Goal: Task Accomplishment & Management: Complete application form

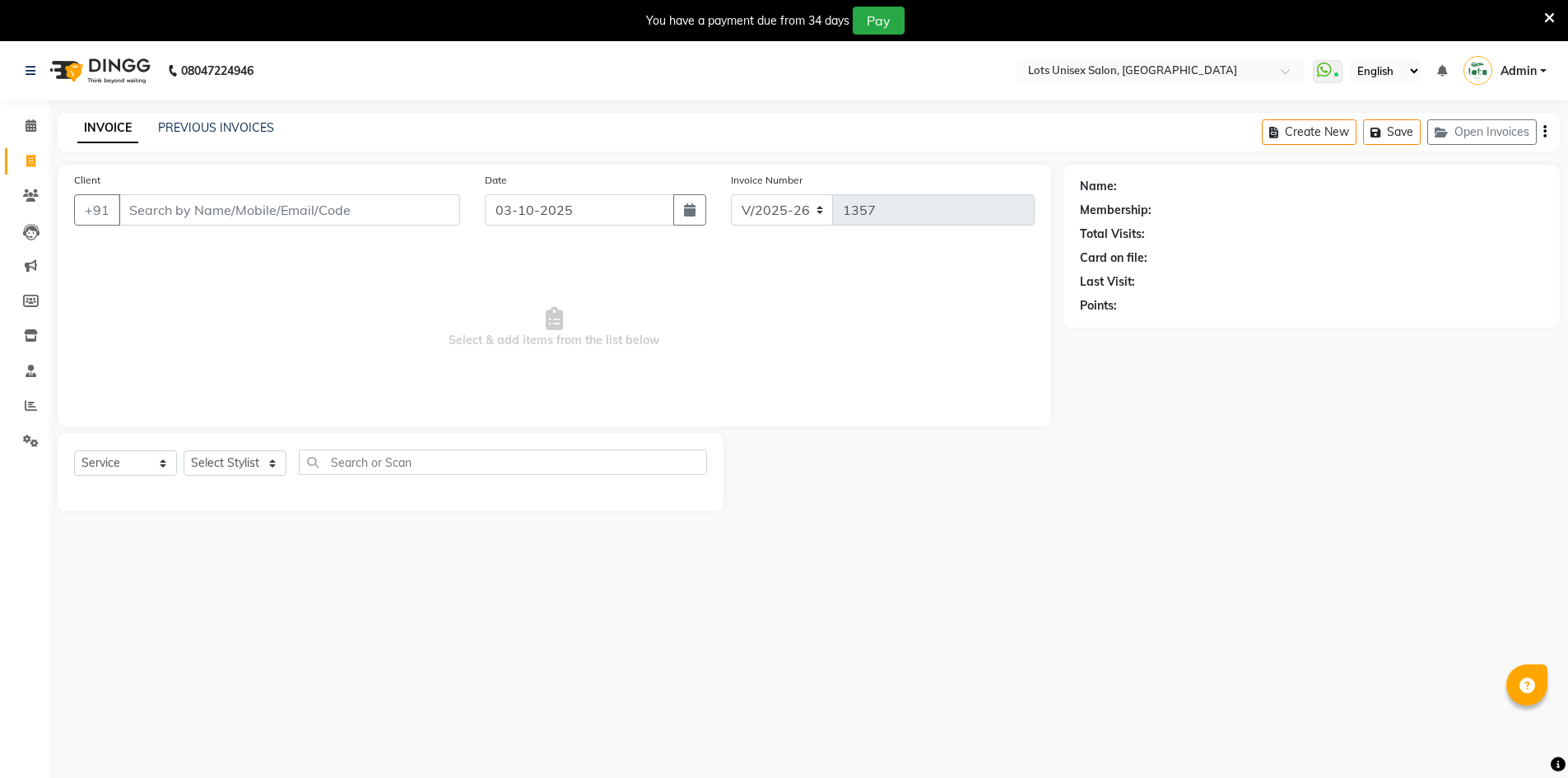
select select "7339"
select select "service"
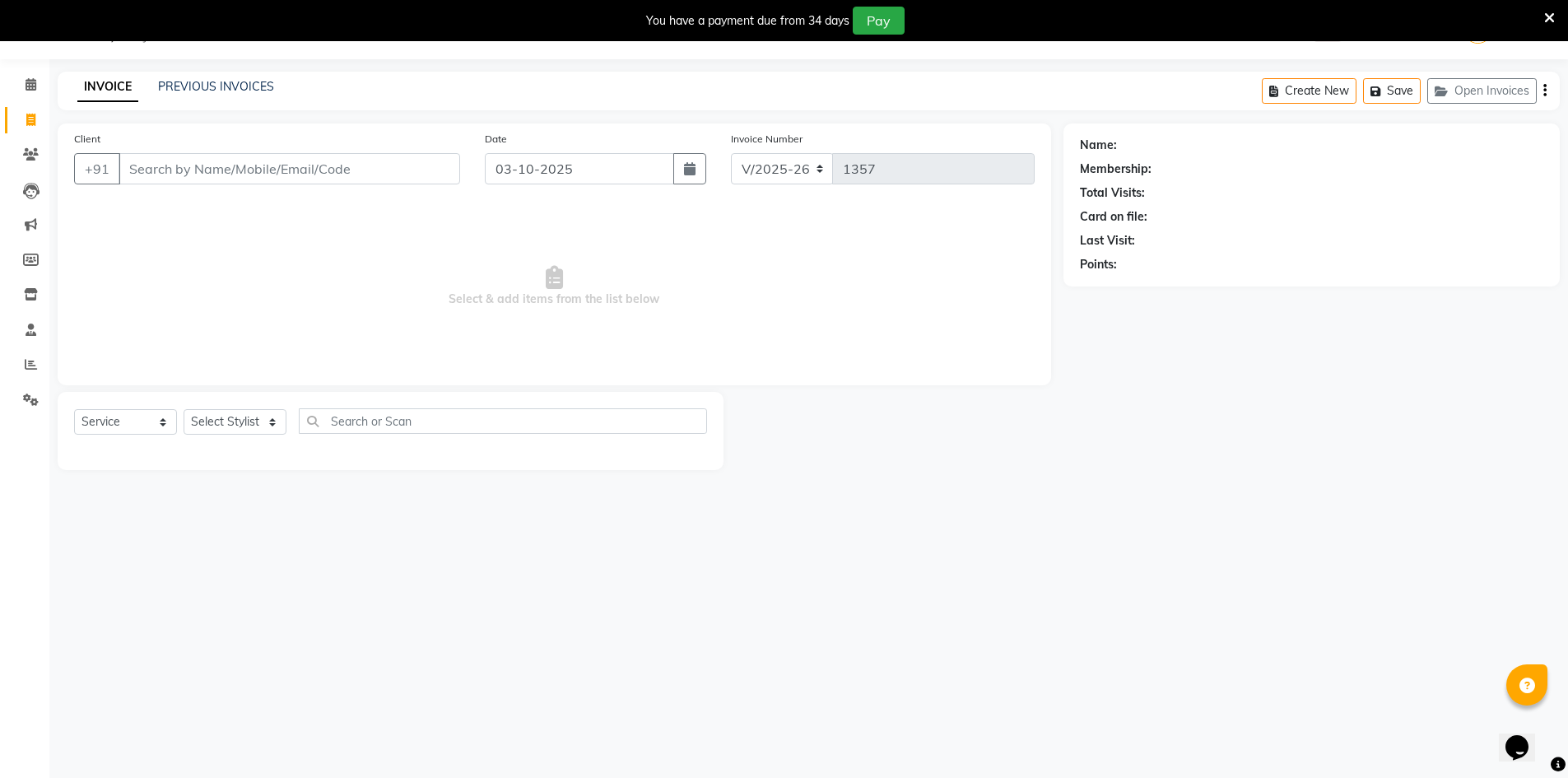
select select "66803"
click at [184, 409] on select "Select Stylist [PERSON_NAME] [PERSON_NAME] RITHU [PERSON_NAME]" at bounding box center [235, 421] width 103 height 25
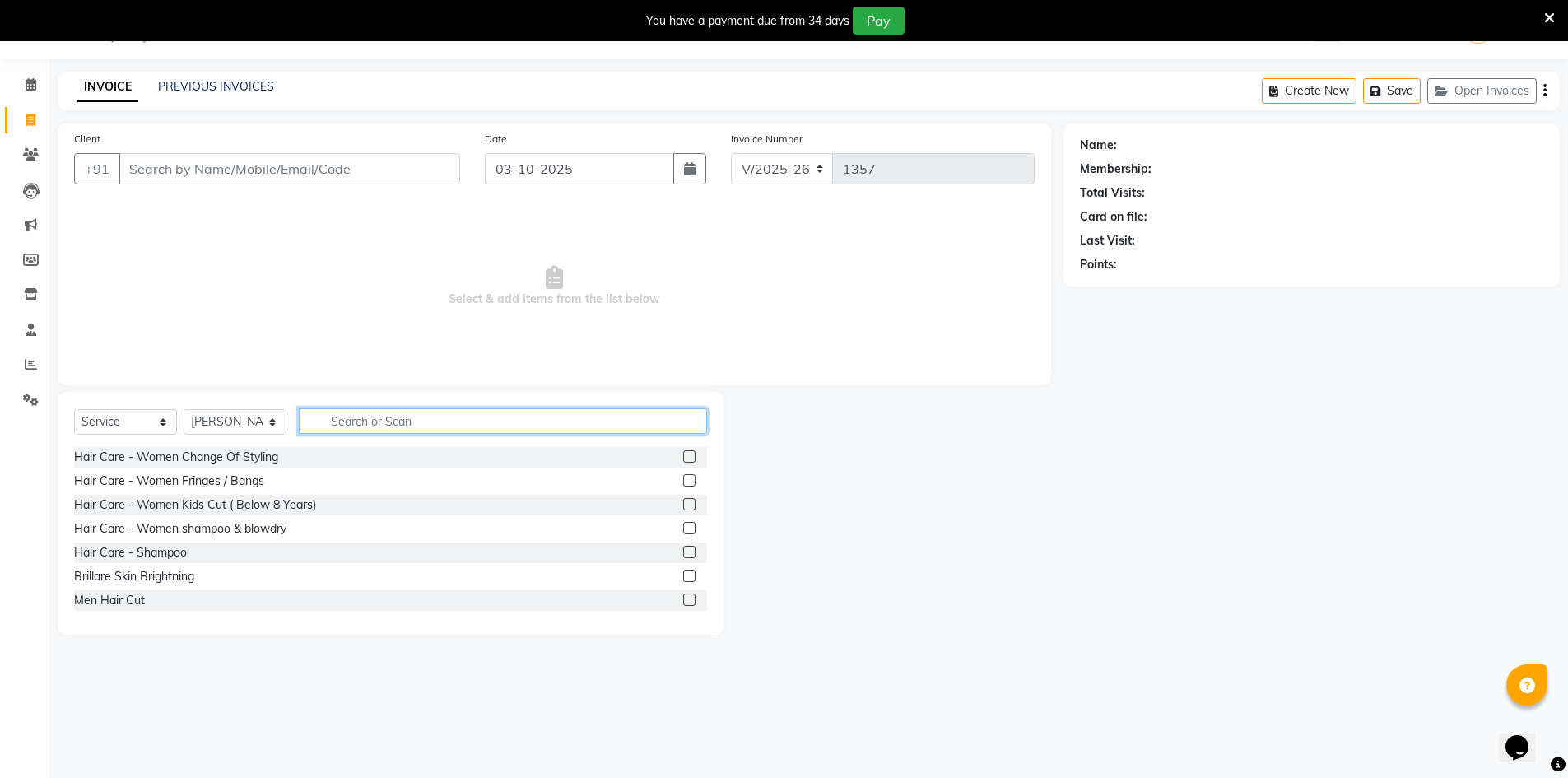
click at [381, 417] on input "text" at bounding box center [503, 420] width 408 height 25
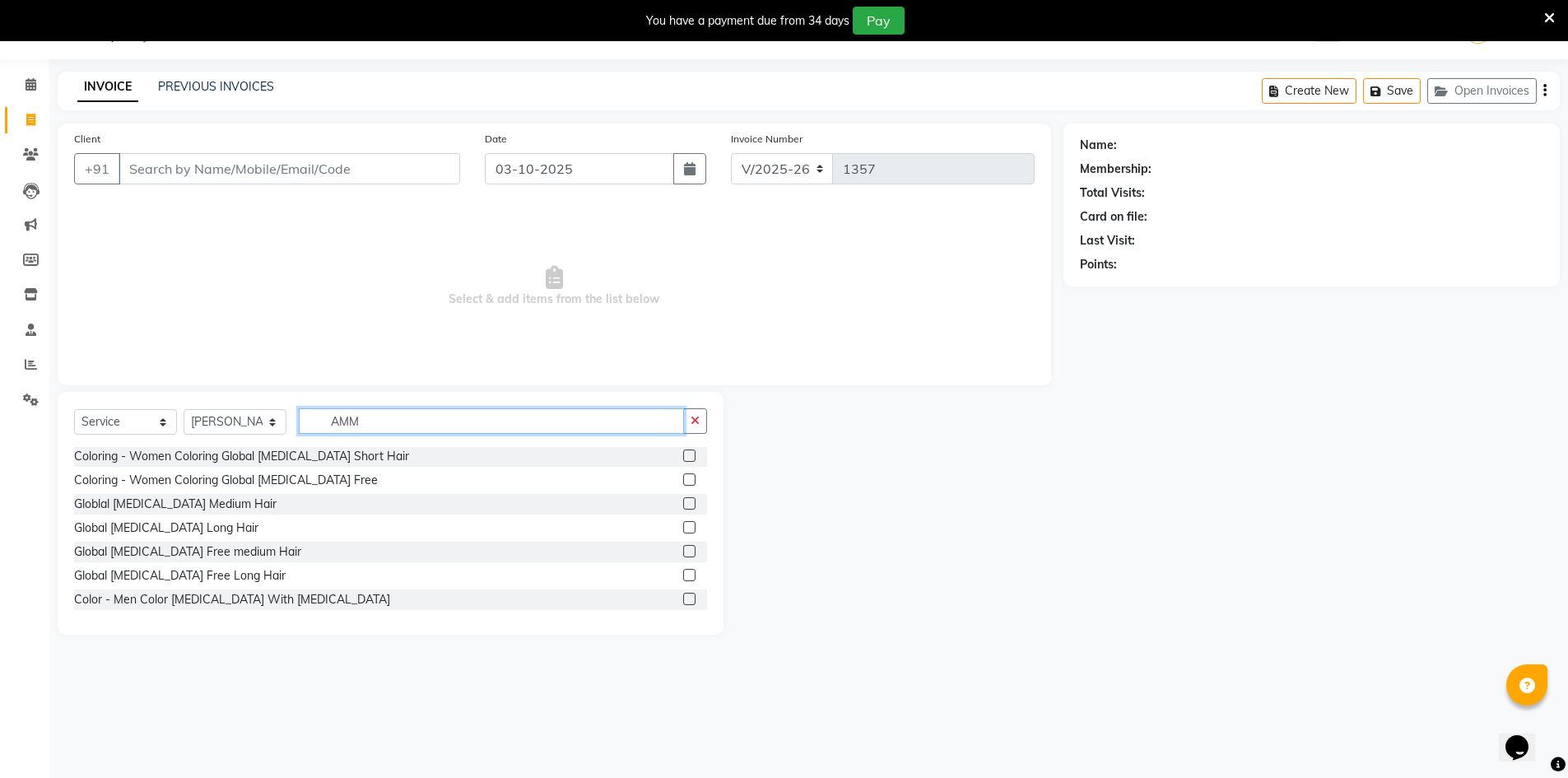
scroll to position [74, 0]
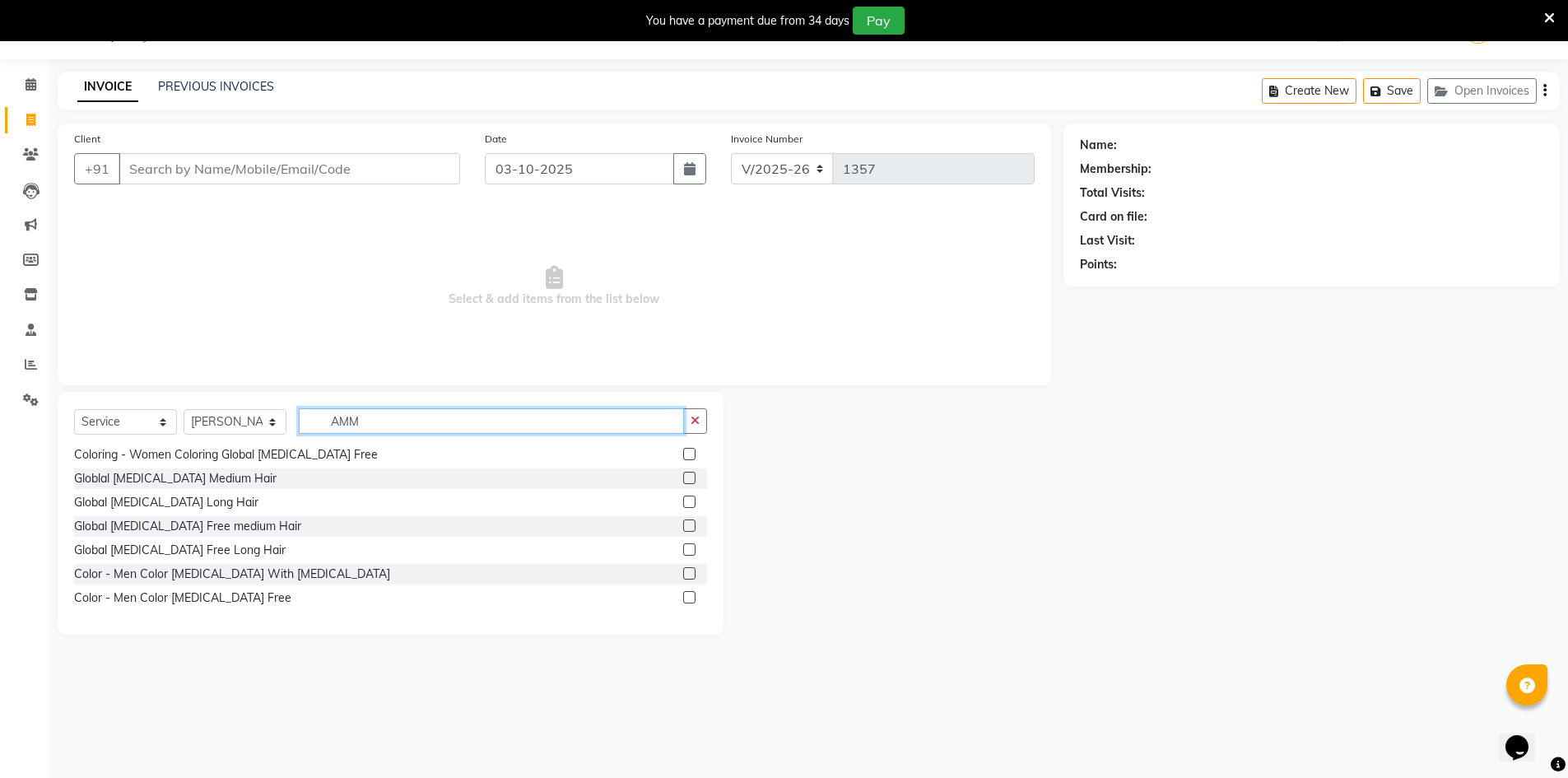
type input "AMM"
click at [683, 600] on label at bounding box center [690, 597] width 12 height 12
click at [683, 600] on input "checkbox" at bounding box center [689, 598] width 10 height 10
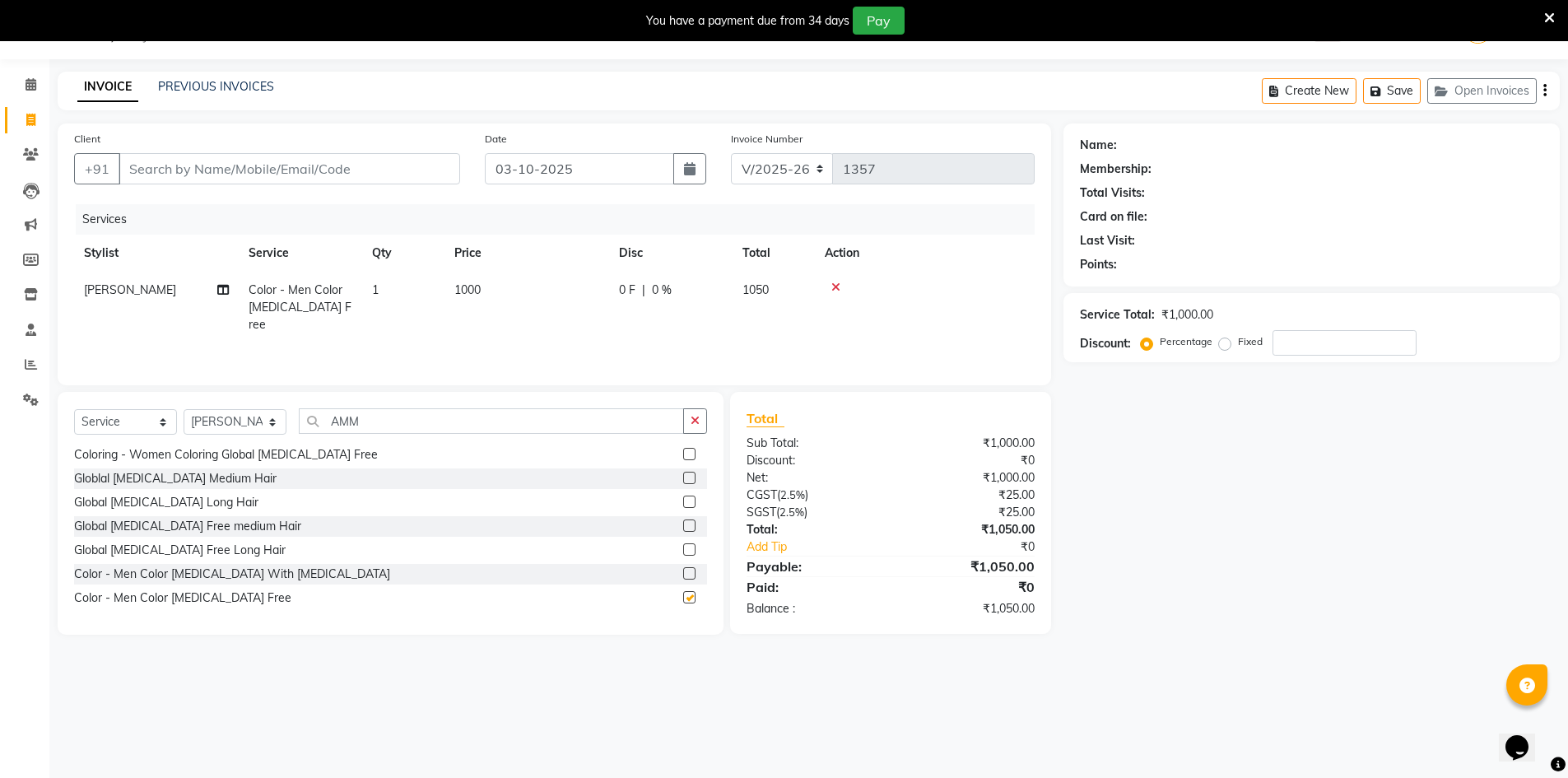
checkbox input "false"
click at [697, 425] on icon "button" at bounding box center [695, 420] width 9 height 11
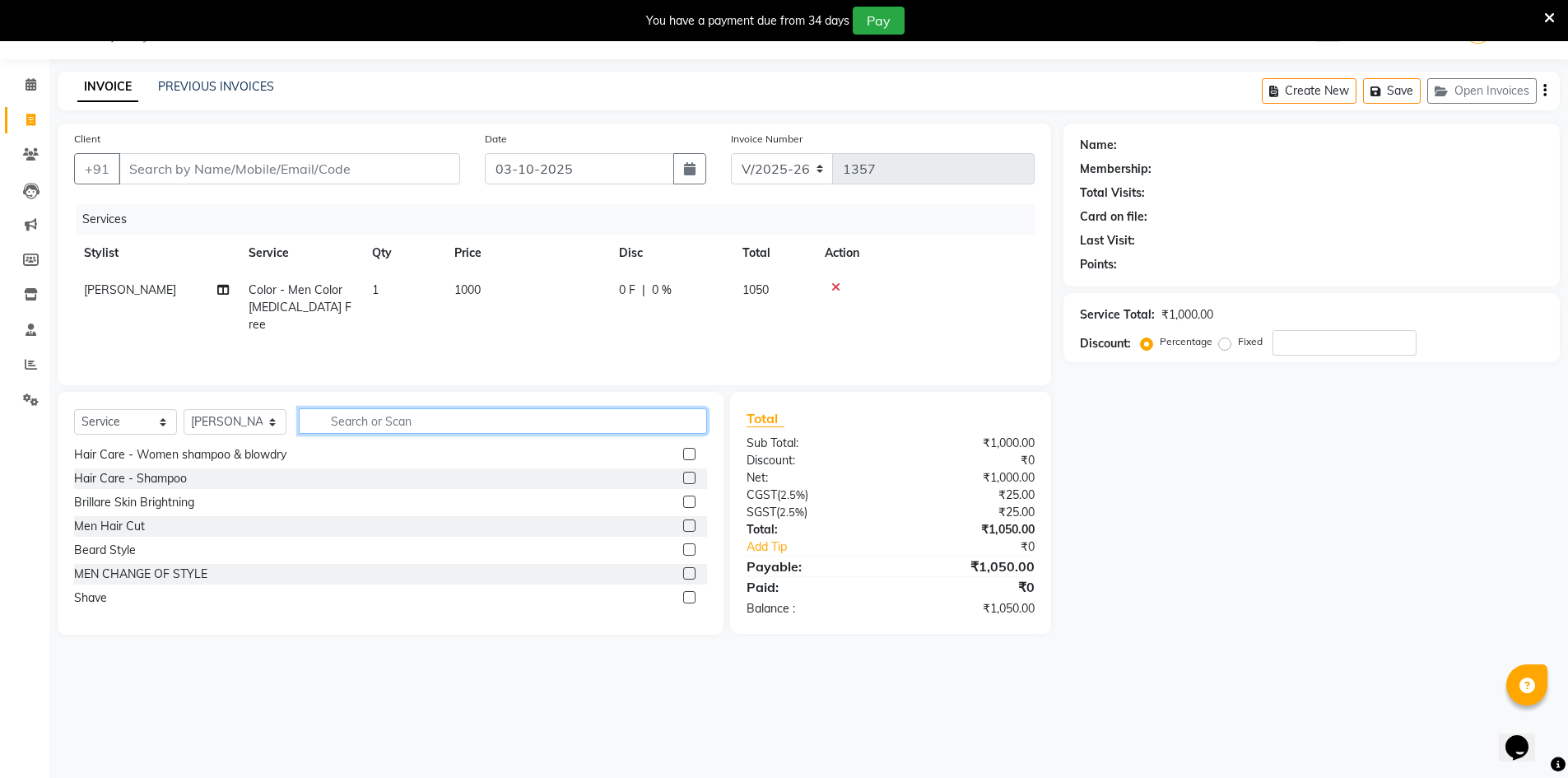
scroll to position [742, 0]
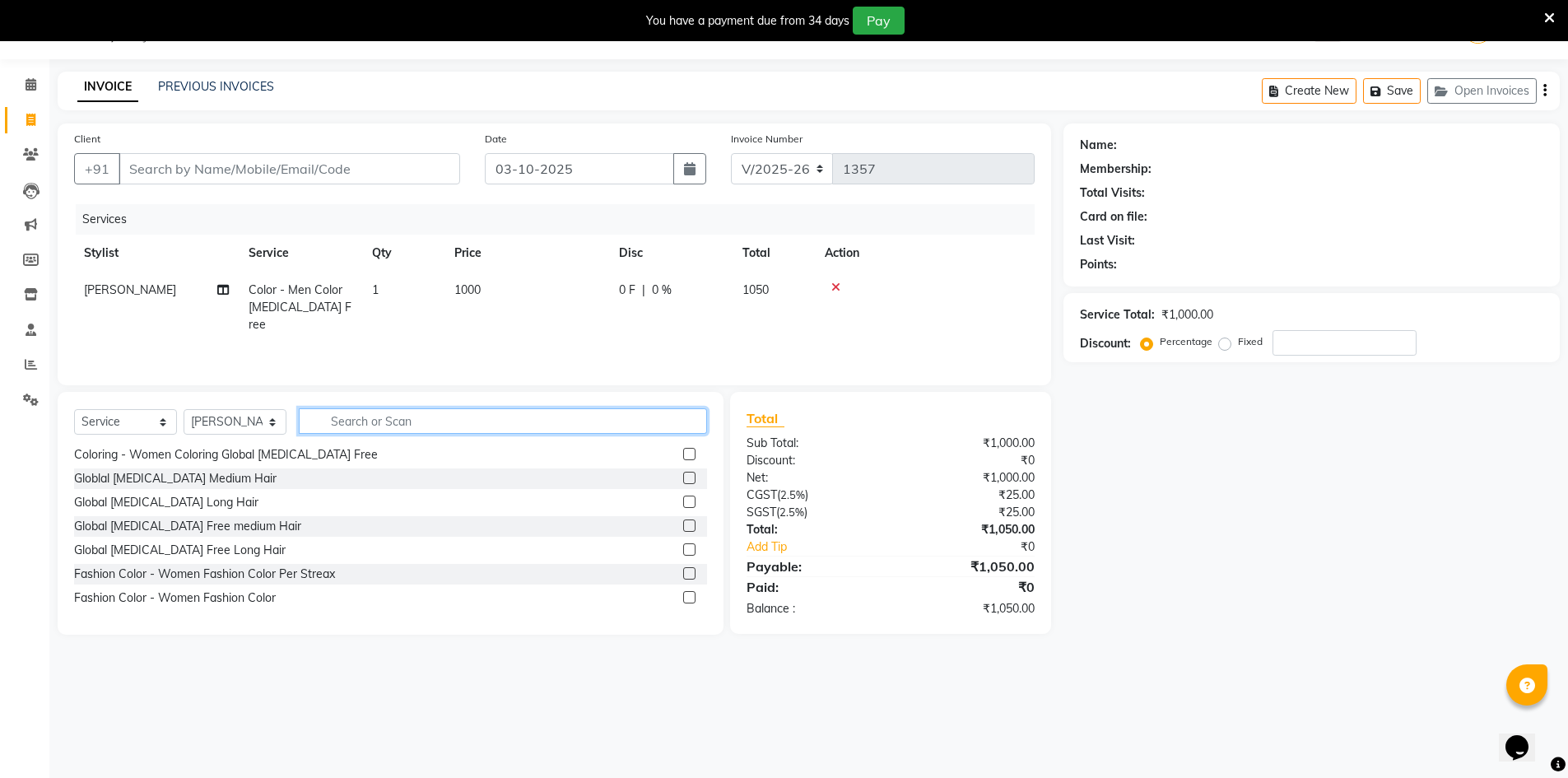
click at [488, 418] on input "text" at bounding box center [503, 420] width 408 height 25
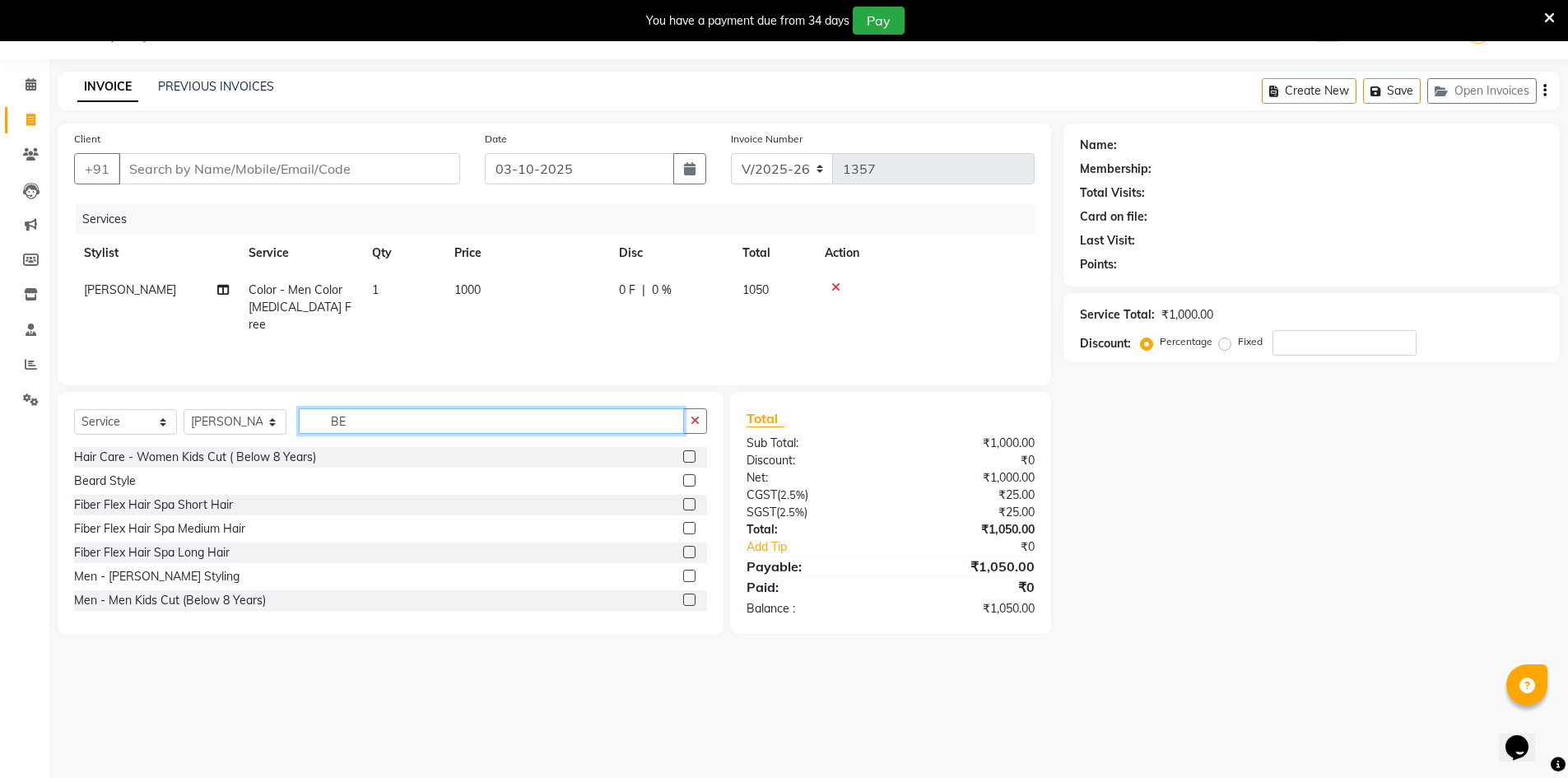
scroll to position [50, 0]
type input "BE"
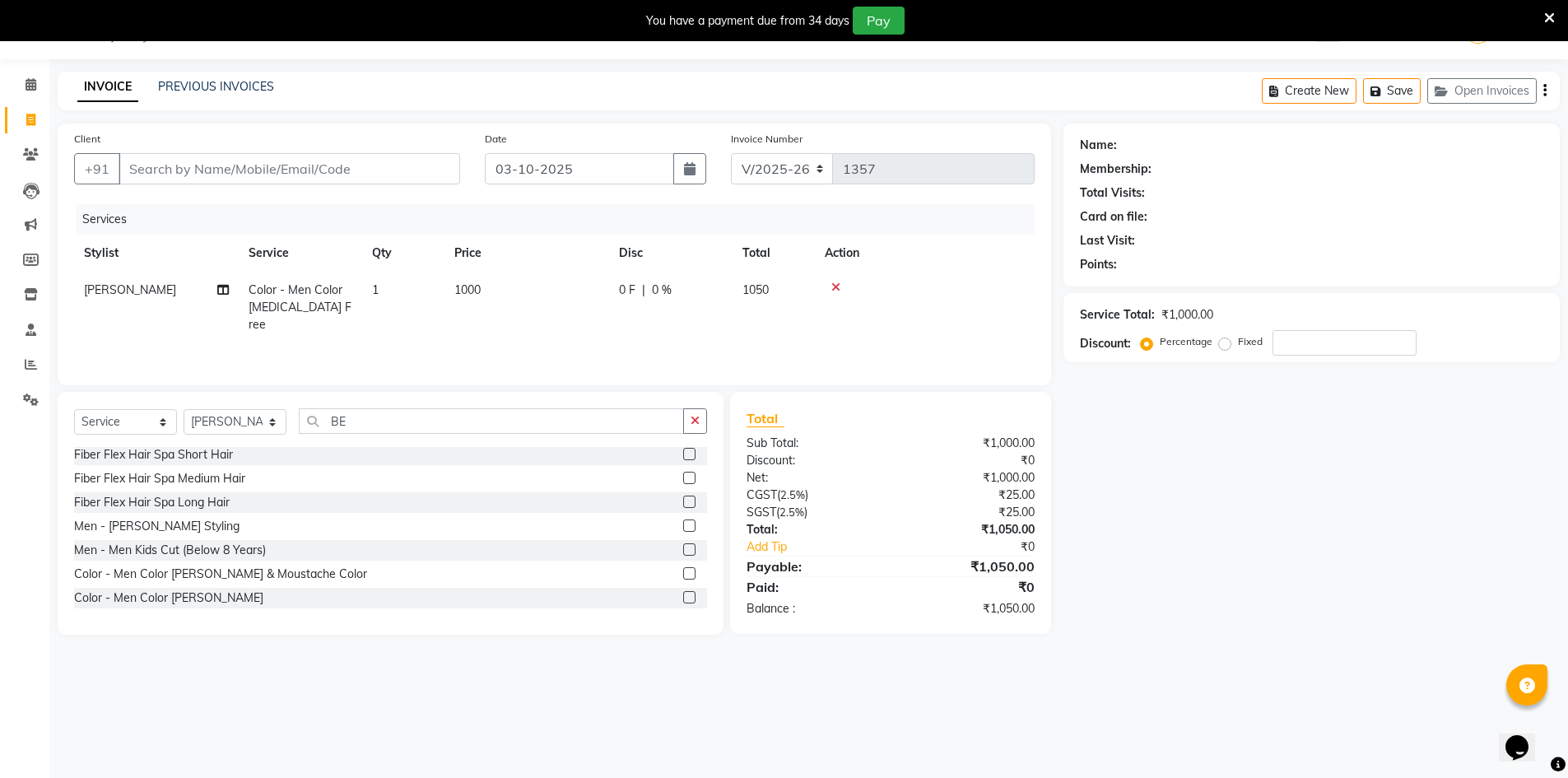
click at [683, 599] on label at bounding box center [690, 597] width 12 height 12
click at [683, 599] on input "checkbox" at bounding box center [689, 598] width 10 height 10
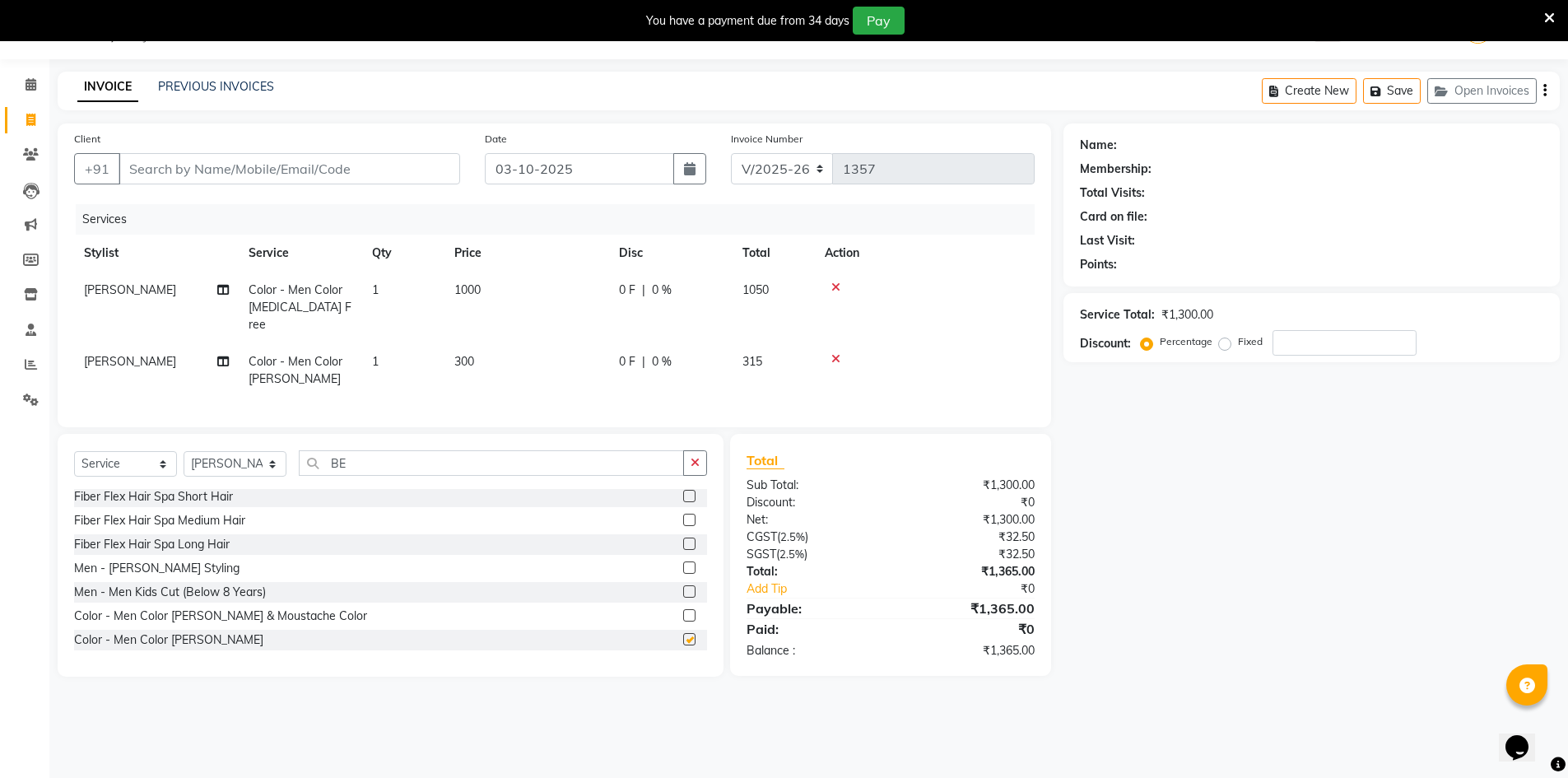
checkbox input "false"
click at [276, 201] on div "Client +91 Date [DATE] Invoice Number V/2025 V/[PHONE_NUMBER] Services Stylist …" at bounding box center [554, 274] width 994 height 303
click at [273, 170] on input "Client" at bounding box center [289, 169] width 342 height 31
type input "9"
type input "0"
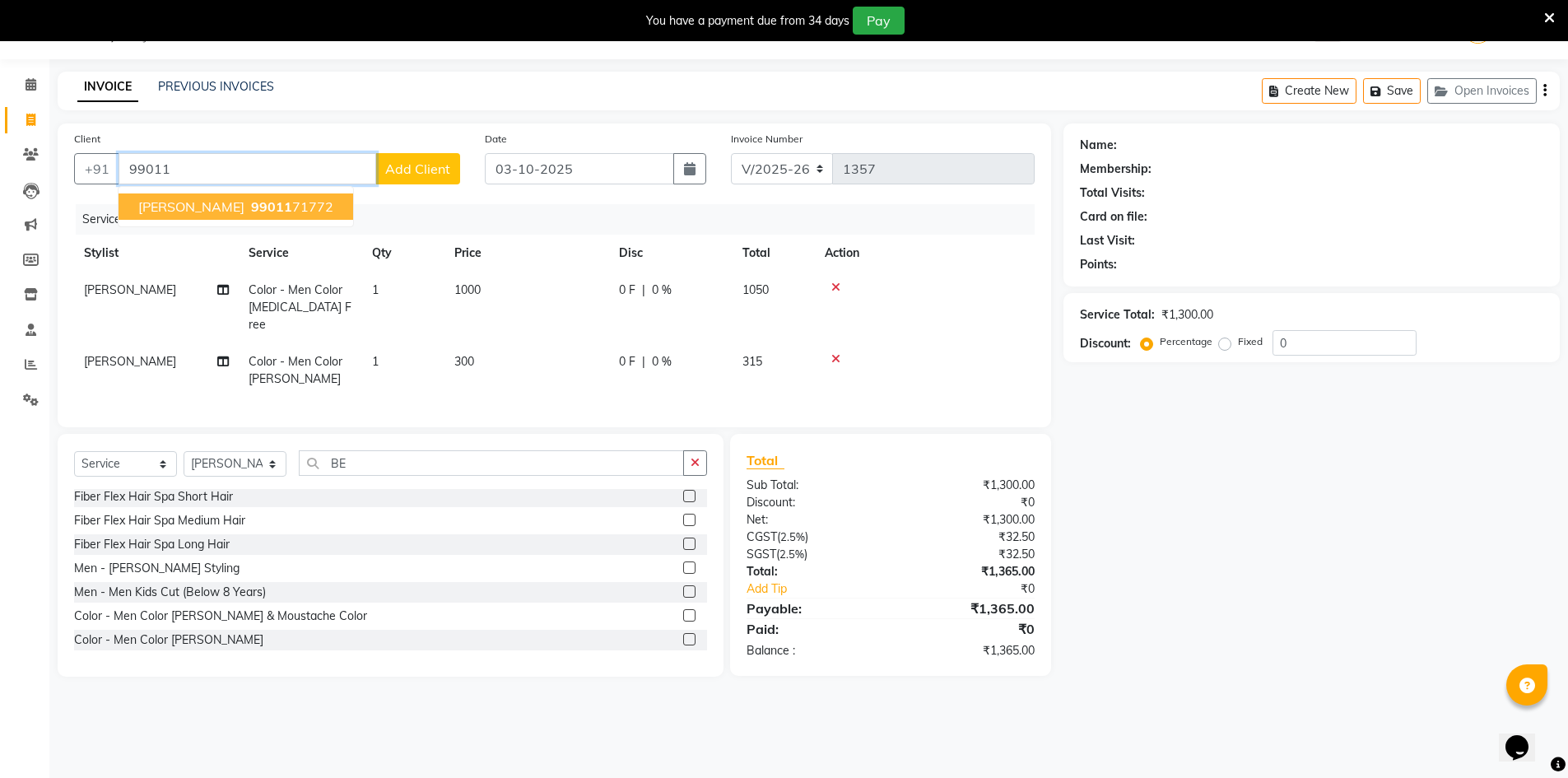
click at [295, 206] on ngb-highlight "99011 71772" at bounding box center [290, 206] width 86 height 17
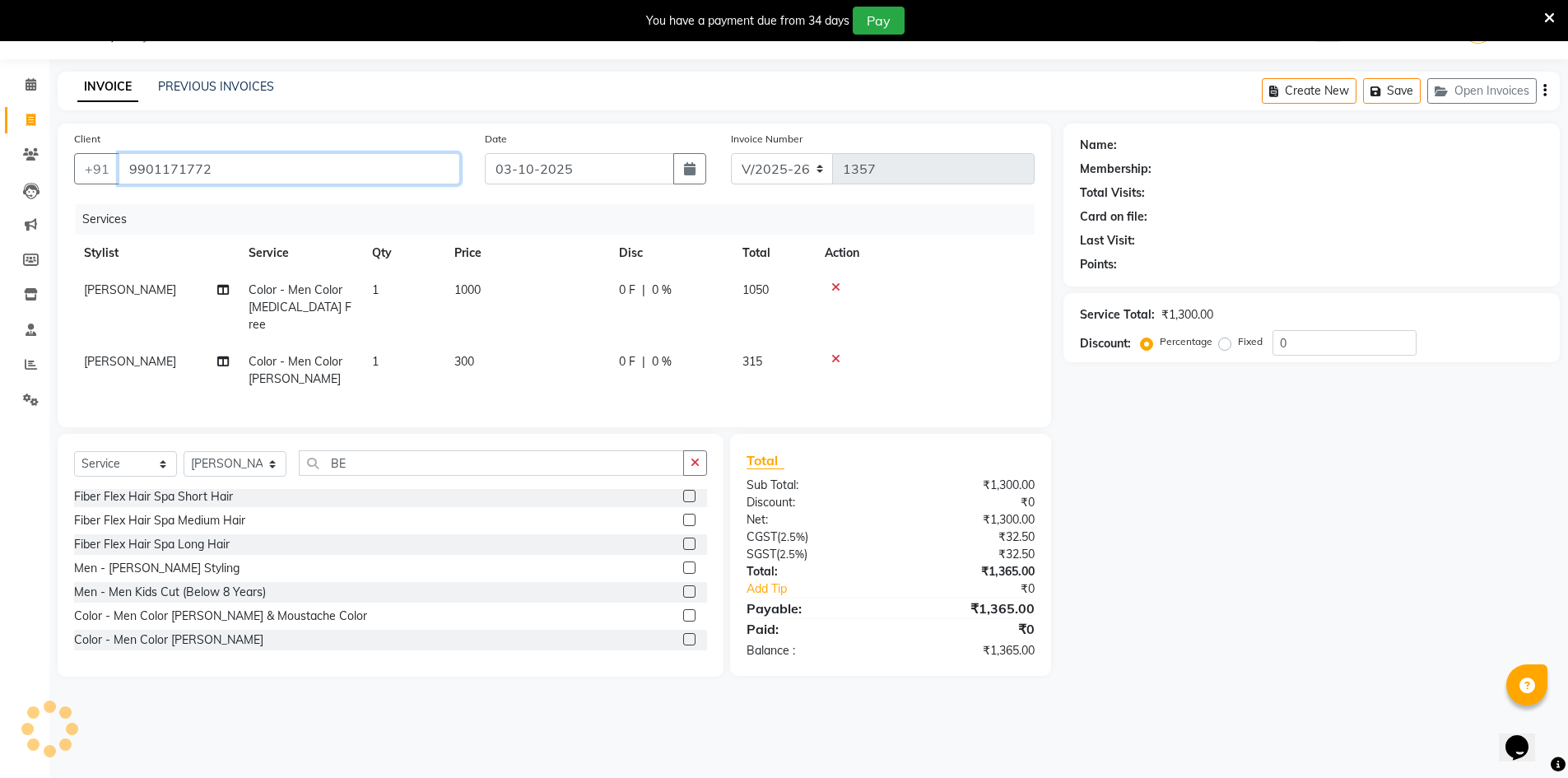
type input "9901171772"
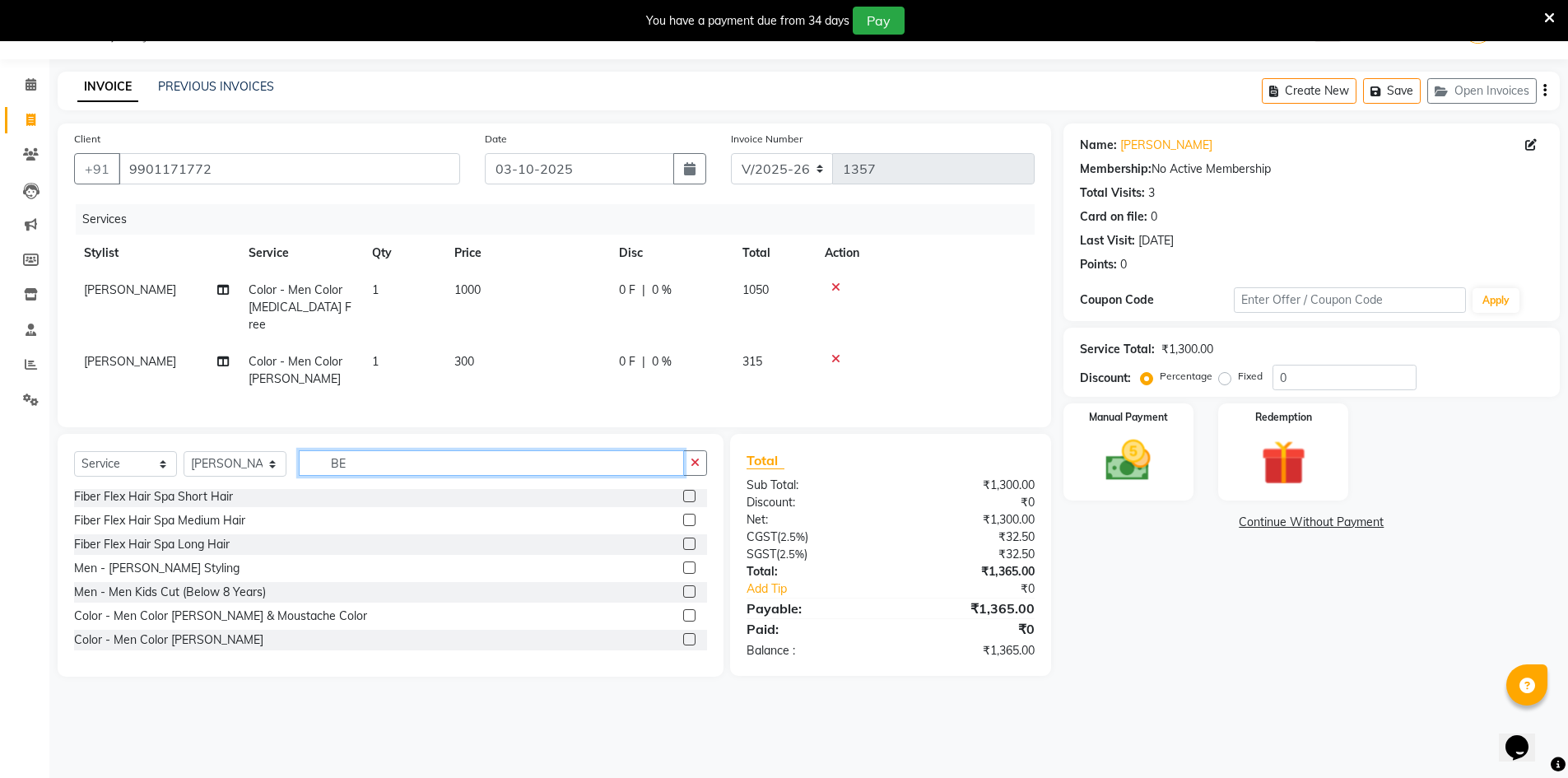
click at [395, 468] on input "BE" at bounding box center [491, 462] width 385 height 25
click at [683, 563] on label at bounding box center [690, 567] width 12 height 12
click at [683, 563] on input "checkbox" at bounding box center [689, 568] width 10 height 10
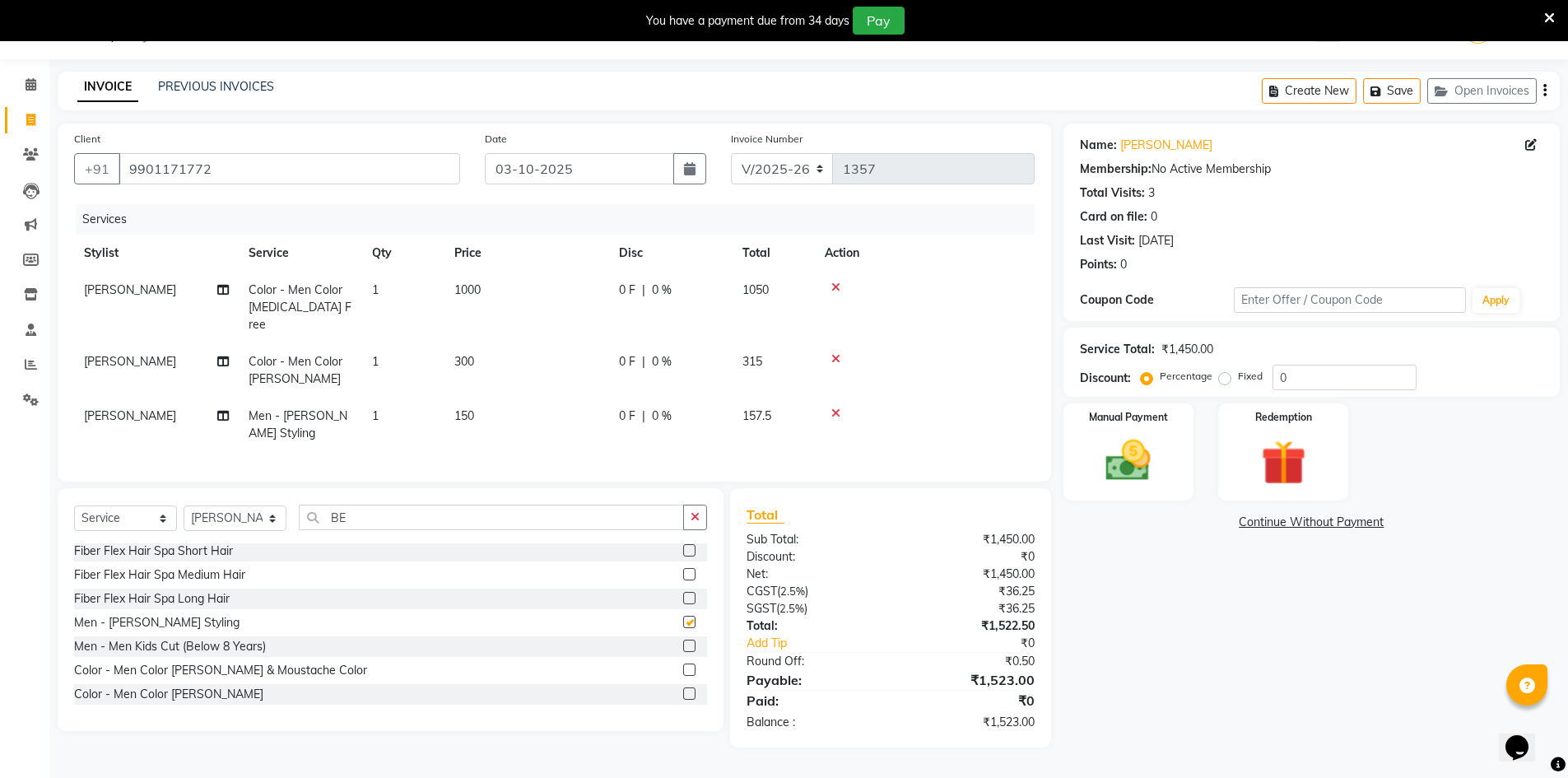
checkbox input "false"
click at [1182, 496] on div "Manual Payment" at bounding box center [1127, 453] width 135 height 101
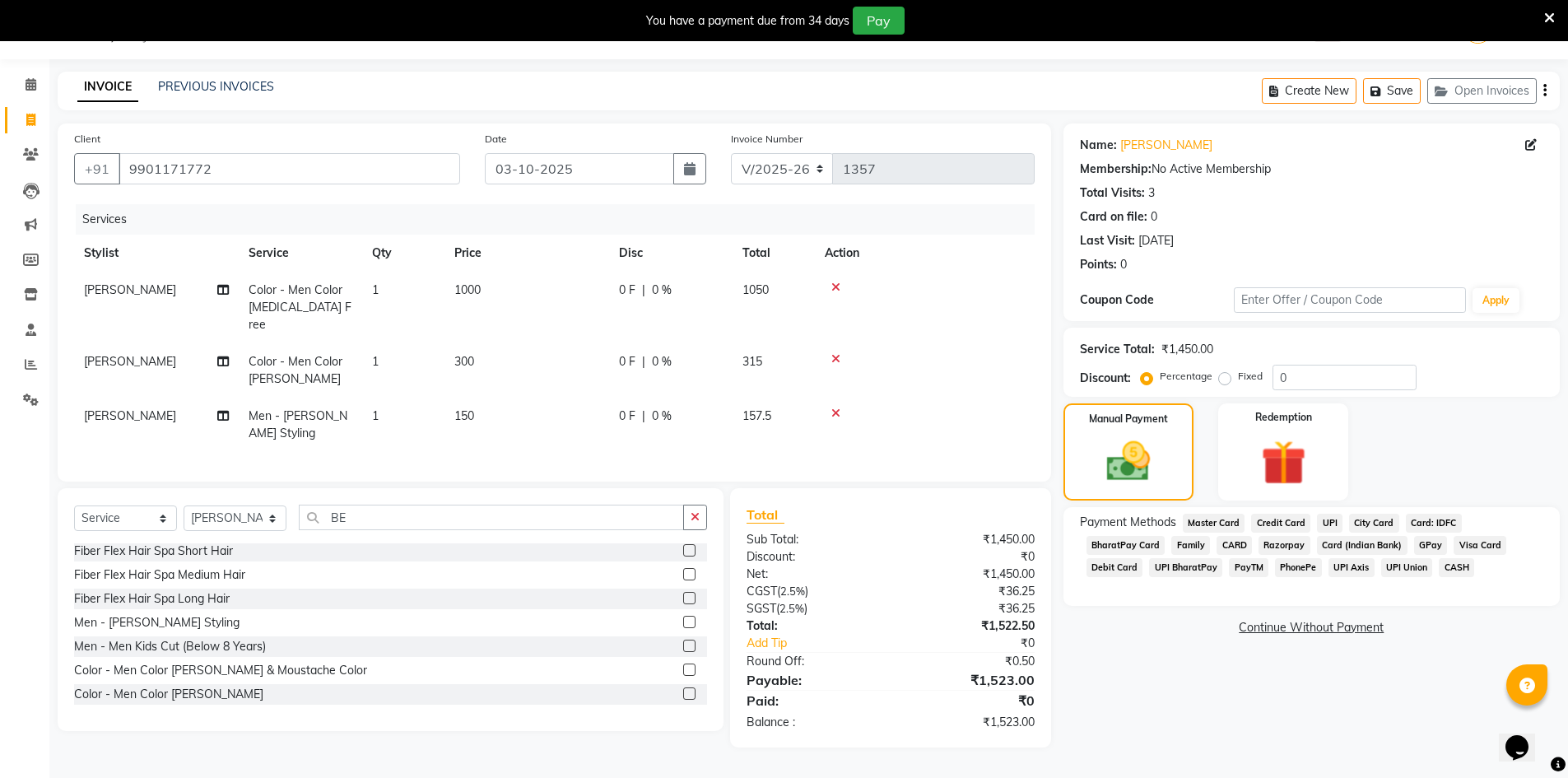
click at [1332, 520] on span "UPI" at bounding box center [1329, 524] width 25 height 19
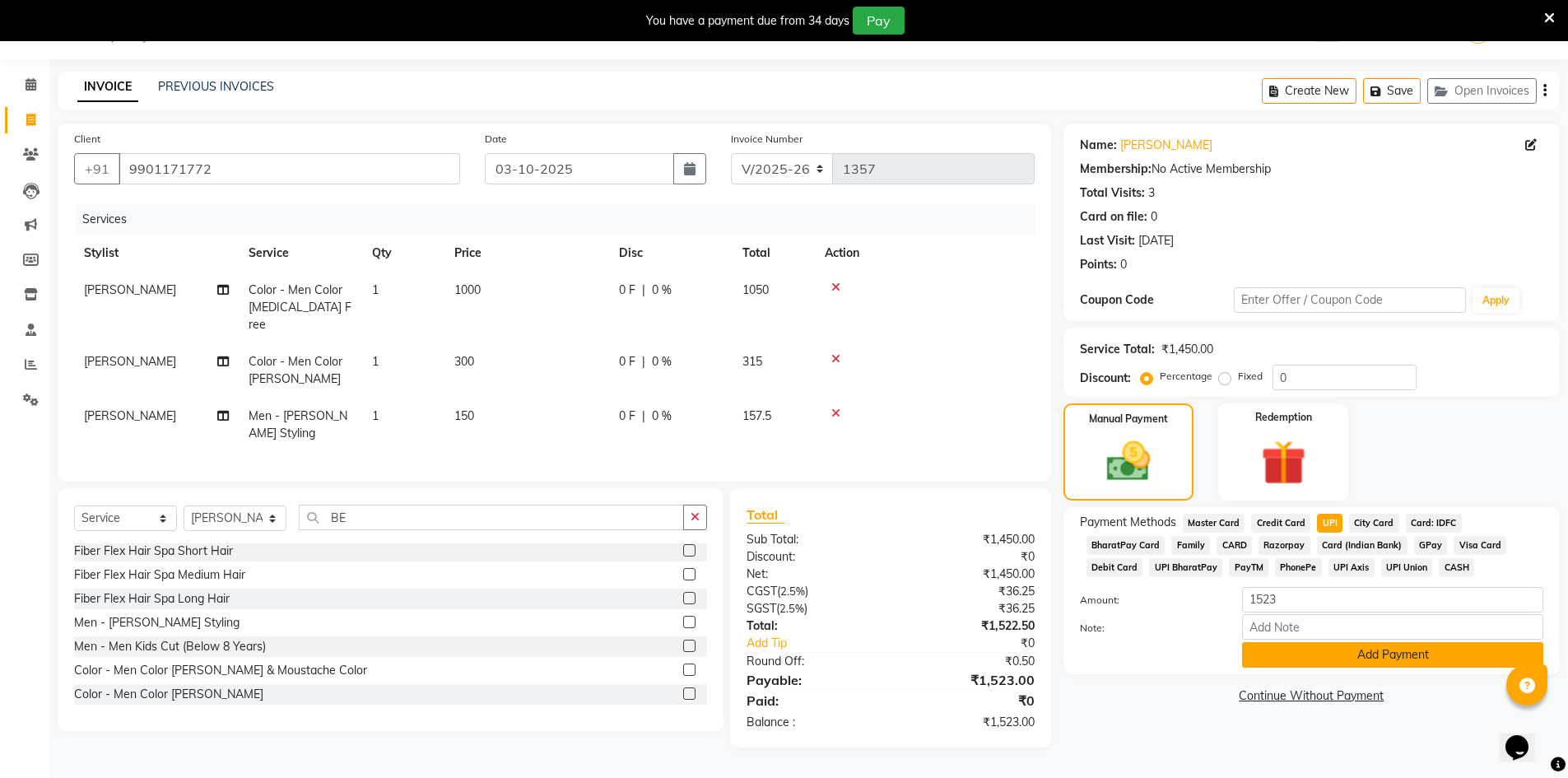
click at [1348, 663] on button "Add Payment" at bounding box center [1392, 654] width 302 height 25
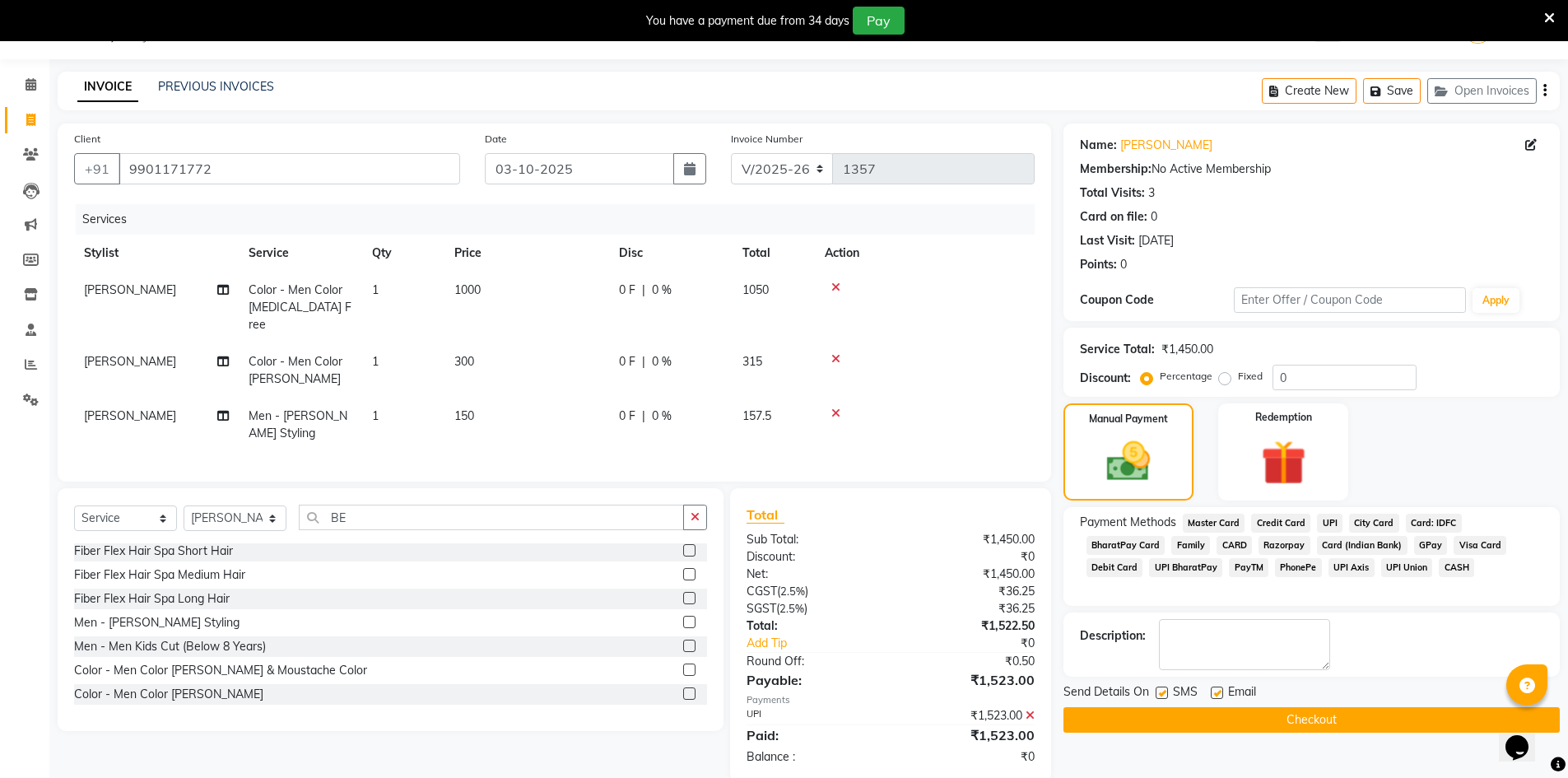
click at [1250, 714] on button "Checkout" at bounding box center [1312, 719] width 496 height 25
